Goal: Transaction & Acquisition: Purchase product/service

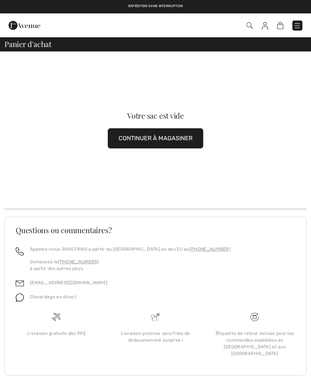
click at [267, 28] on img at bounding box center [265, 25] width 6 height 7
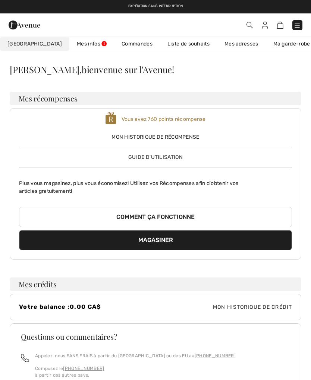
click at [190, 136] on span "Mon historique de récompense" at bounding box center [155, 137] width 273 height 8
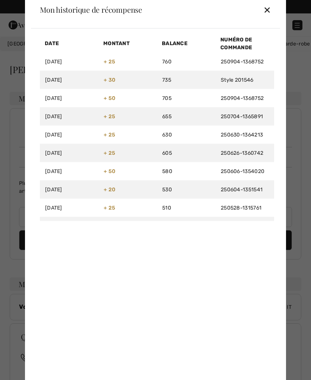
click at [269, 13] on div "✕" at bounding box center [267, 10] width 8 height 16
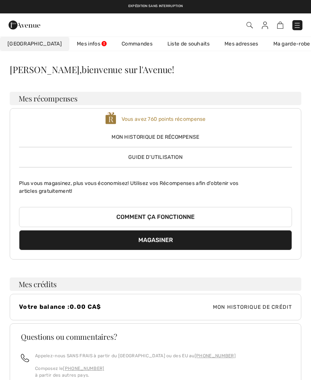
click at [179, 49] on link "Liste de souhaits" at bounding box center [188, 44] width 57 height 14
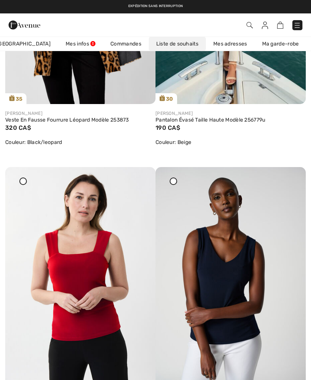
scroll to position [240, 0]
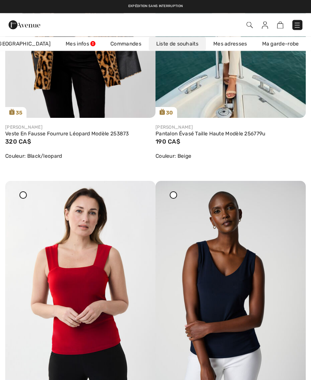
click at [227, 82] on img at bounding box center [231, 6] width 150 height 226
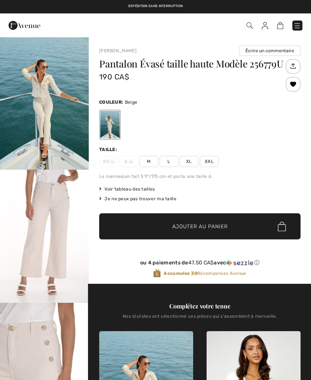
checkbox input "true"
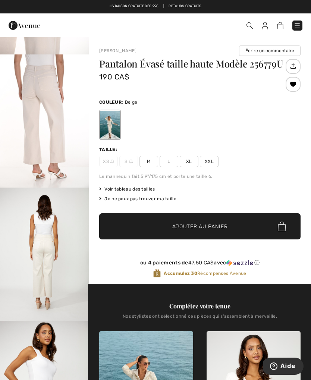
click at [171, 160] on span "L" at bounding box center [169, 161] width 19 height 11
click at [117, 133] on div at bounding box center [109, 125] width 19 height 28
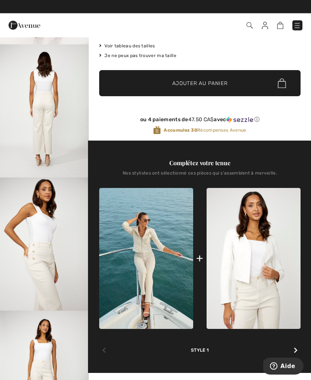
click at [157, 228] on img at bounding box center [146, 258] width 94 height 141
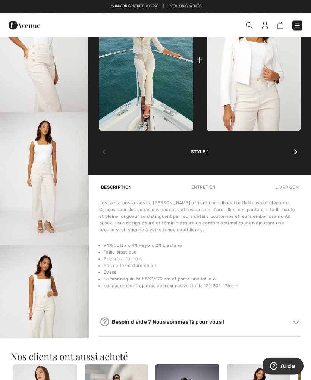
click at [294, 150] on icon at bounding box center [296, 152] width 4 height 6
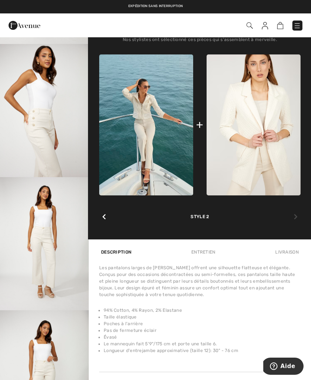
scroll to position [276, 0]
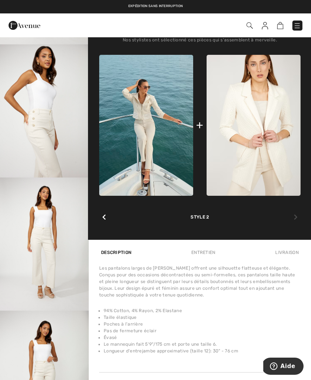
click at [265, 131] on img at bounding box center [254, 125] width 94 height 141
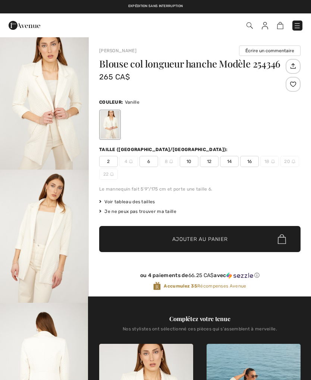
checkbox input "true"
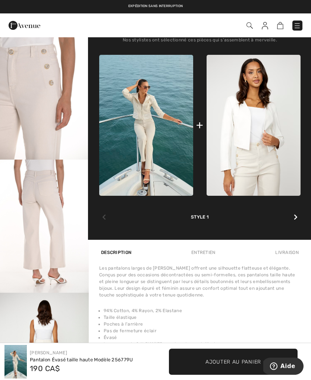
click at [295, 217] on icon at bounding box center [296, 217] width 4 height 6
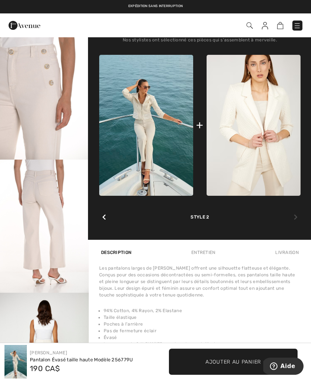
click at [294, 218] on icon at bounding box center [296, 217] width 4 height 6
click at [293, 216] on div at bounding box center [296, 217] width 10 height 15
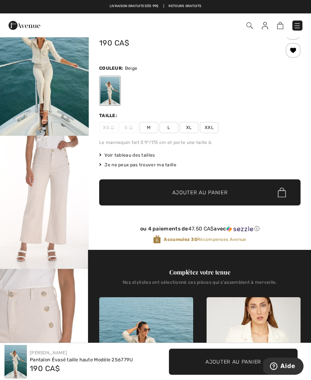
scroll to position [31, 0]
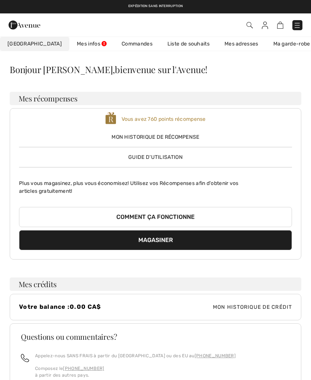
click at [181, 46] on link "Liste de souhaits" at bounding box center [188, 44] width 57 height 14
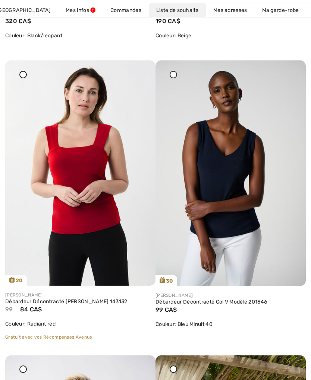
scroll to position [361, 0]
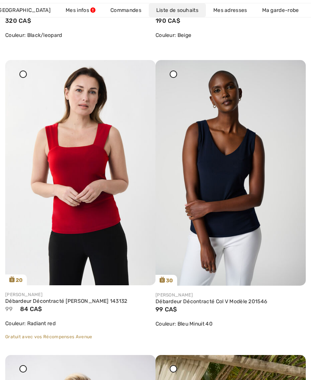
click at [85, 218] on img at bounding box center [80, 172] width 150 height 225
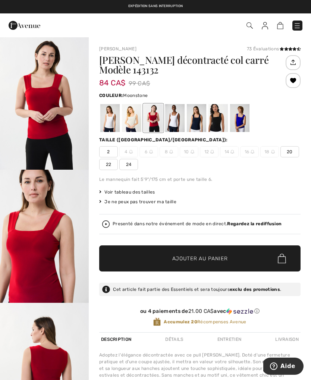
click at [133, 124] on div at bounding box center [131, 118] width 19 height 28
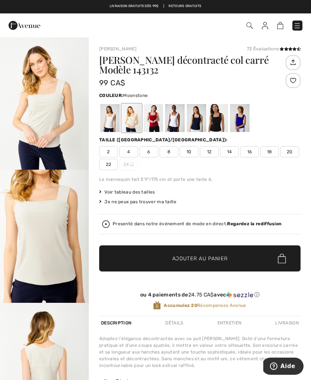
click at [228, 150] on span "14" at bounding box center [229, 151] width 19 height 11
click at [175, 257] on span "Ajouter au panier" at bounding box center [200, 259] width 56 height 8
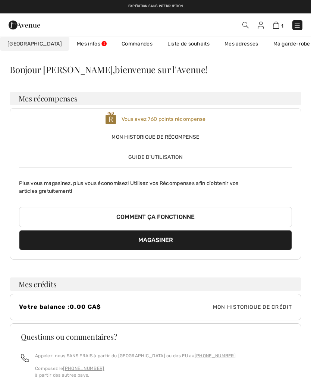
click at [182, 47] on link "Liste de souhaits" at bounding box center [188, 44] width 57 height 14
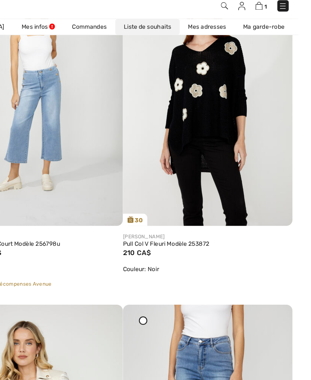
scroll to position [1020, 0]
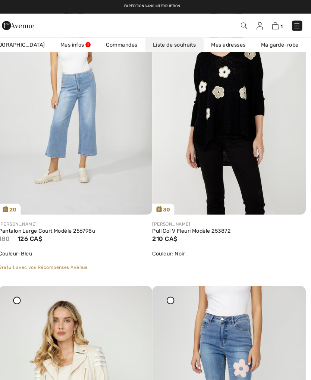
click at [222, 114] on img at bounding box center [231, 98] width 150 height 226
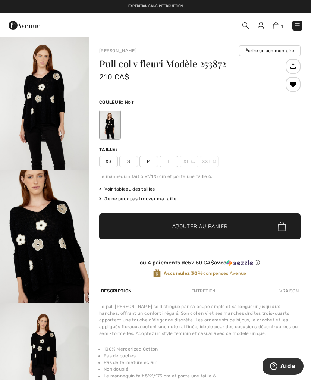
click at [88, 161] on img "1 / 4" at bounding box center [44, 103] width 89 height 133
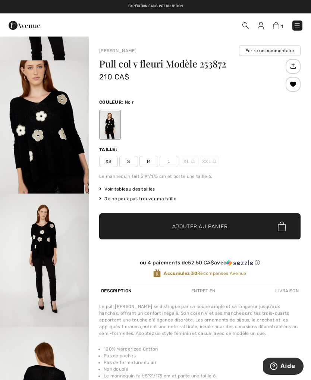
scroll to position [134, 0]
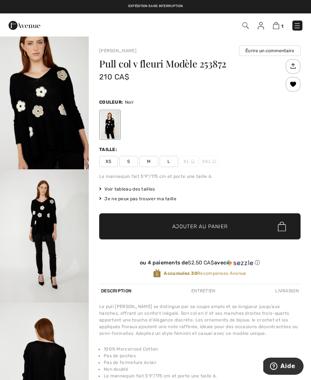
click at [27, 104] on img "2 / 4" at bounding box center [44, 102] width 89 height 133
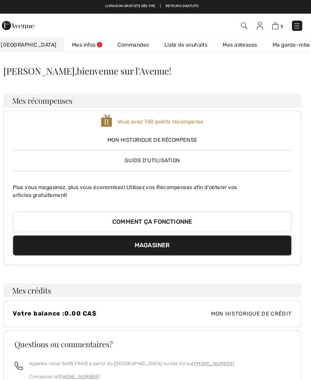
click at [273, 24] on img at bounding box center [276, 25] width 6 height 7
